Goal: Task Accomplishment & Management: Use online tool/utility

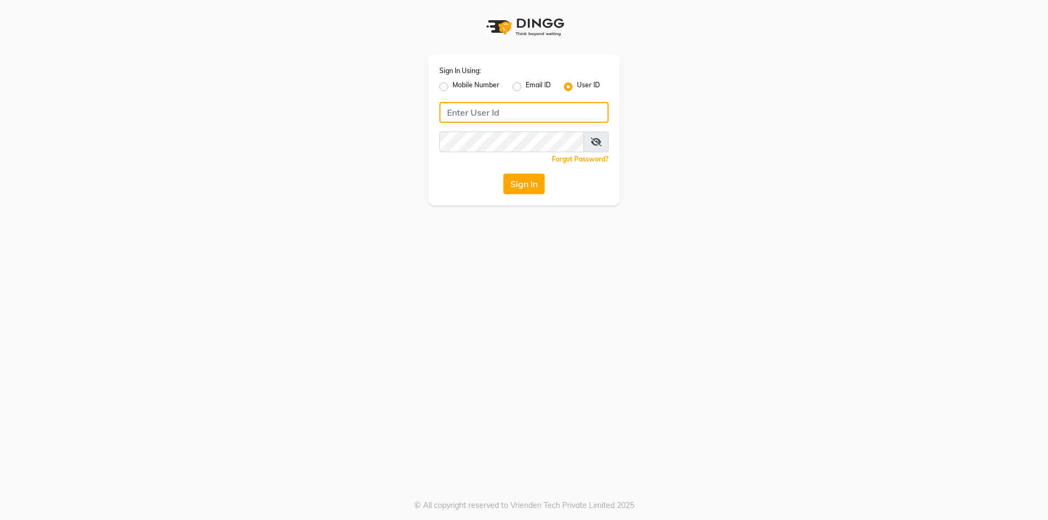
click at [475, 107] on input "Username" at bounding box center [523, 112] width 169 height 21
type input "e250-20"
drag, startPoint x: 426, startPoint y: 274, endPoint x: 479, endPoint y: 227, distance: 71.2
click at [426, 274] on div "Sign In Using: Mobile Number Email ID User ID e250-20 Remember me Forgot Passwo…" at bounding box center [524, 260] width 1048 height 520
click at [529, 192] on button "Sign In" at bounding box center [523, 184] width 41 height 21
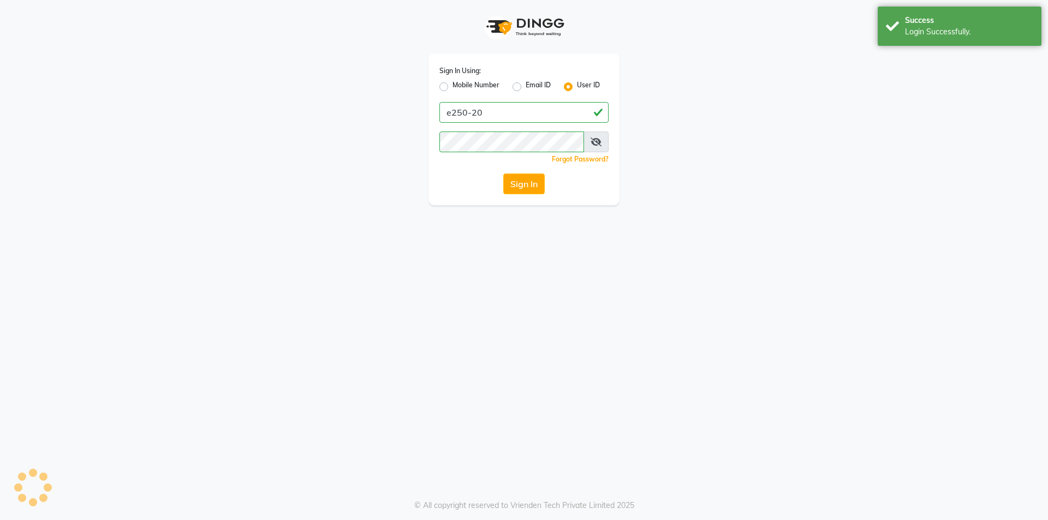
select select "service"
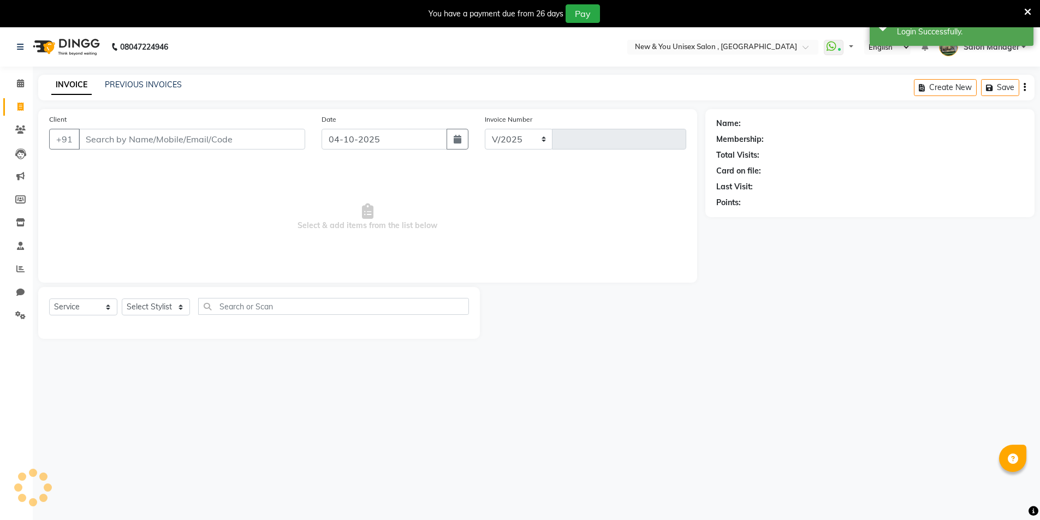
select select "31"
type input "2357"
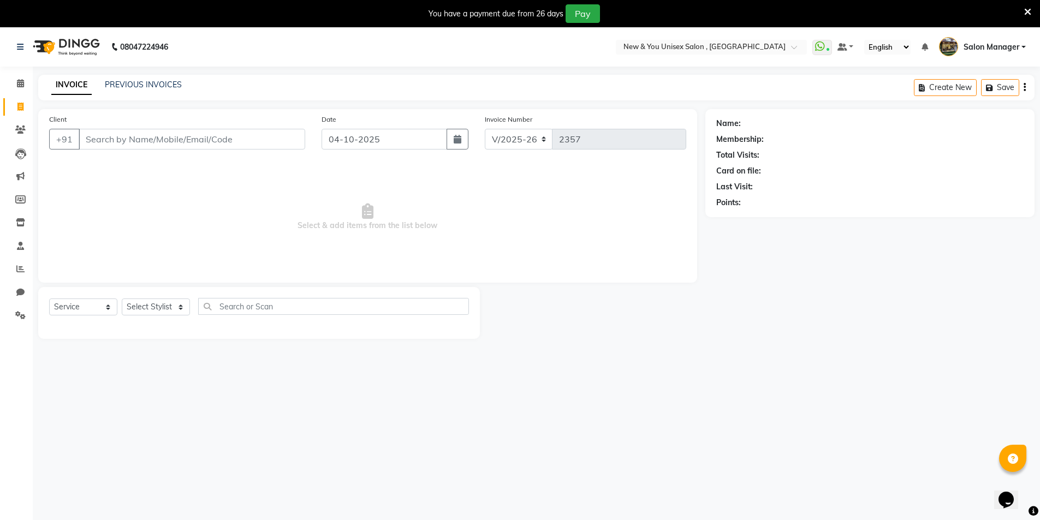
click at [1024, 15] on icon at bounding box center [1027, 12] width 7 height 10
